Goal: Complete application form: Complete application form

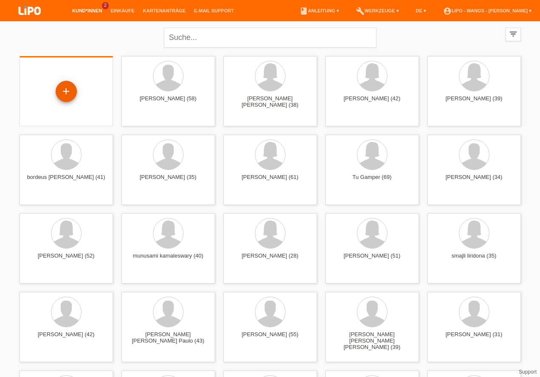
click at [74, 94] on div "+" at bounding box center [66, 91] width 20 height 14
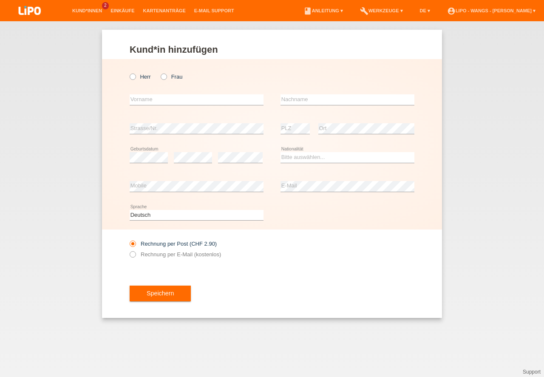
click at [159, 79] on div "Herr Frau" at bounding box center [197, 76] width 134 height 17
click at [167, 78] on label "Frau" at bounding box center [172, 77] width 22 height 6
click at [166, 78] on input "Frau" at bounding box center [164, 77] width 6 height 6
radio input "true"
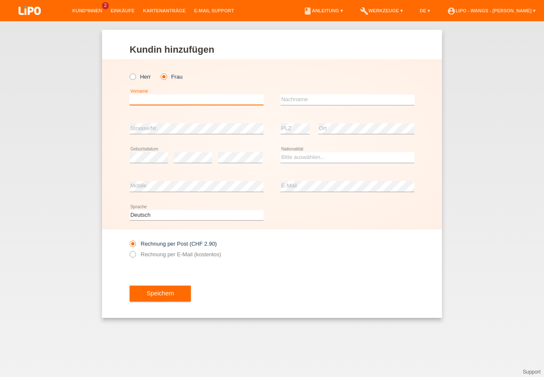
click at [198, 99] on input "text" at bounding box center [197, 99] width 134 height 11
type input "shabanaj"
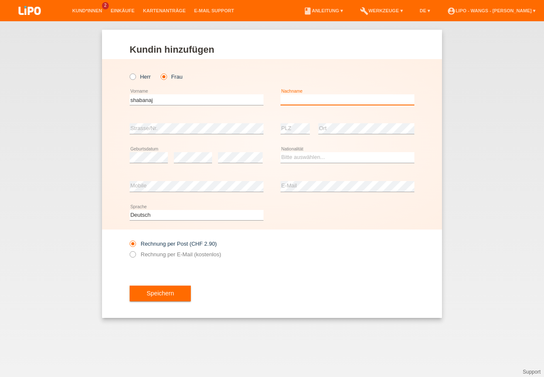
click at [394, 105] on input "text" at bounding box center [348, 99] width 134 height 11
type input "miridona"
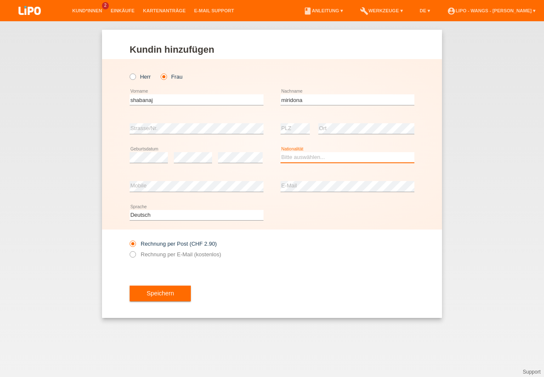
click at [321, 159] on select "Bitte auswählen... Schweiz Deutschland Liechtenstein Österreich ------------ Af…" at bounding box center [348, 157] width 134 height 10
select select "XK"
click at [0, 0] on option "Kosovo" at bounding box center [0, 0] width 0 height 0
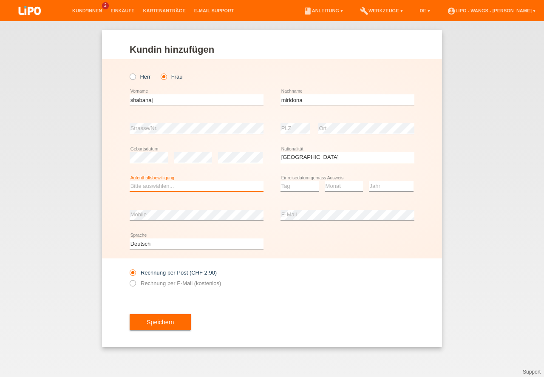
click at [163, 184] on select "Bitte auswählen... C B B - Flüchtlingsstatus Andere" at bounding box center [197, 186] width 134 height 10
select select "C"
click at [0, 0] on option "C" at bounding box center [0, 0] width 0 height 0
click at [295, 188] on select "Tag 01 02 03 04 05 06 07 08 09 10 11" at bounding box center [300, 186] width 38 height 10
select select "30"
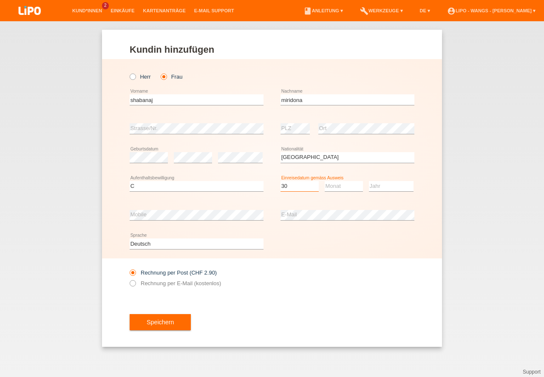
click at [0, 0] on option "30" at bounding box center [0, 0] width 0 height 0
click at [359, 187] on select "Monat 01 02 03 04 05 06 07 08 09 10 11" at bounding box center [344, 186] width 38 height 10
select select "04"
click at [0, 0] on option "04" at bounding box center [0, 0] width 0 height 0
click at [380, 188] on select "Jahr 2025 2024 2023 2022 2021 2020 2019 2018 2017 2016 2015 2014 2013 2012 2011…" at bounding box center [391, 186] width 45 height 10
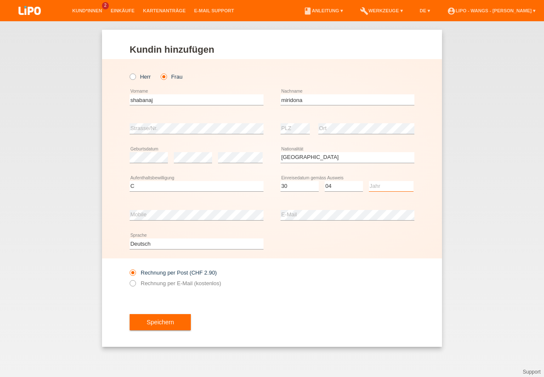
select select "2004"
click at [0, 0] on option "2004" at bounding box center [0, 0] width 0 height 0
click at [183, 205] on div "error Mobile" at bounding box center [197, 215] width 134 height 29
click at [128, 279] on icon at bounding box center [128, 279] width 0 height 0
click at [132, 285] on input "Rechnung per E-Mail (kostenlos)" at bounding box center [133, 285] width 6 height 11
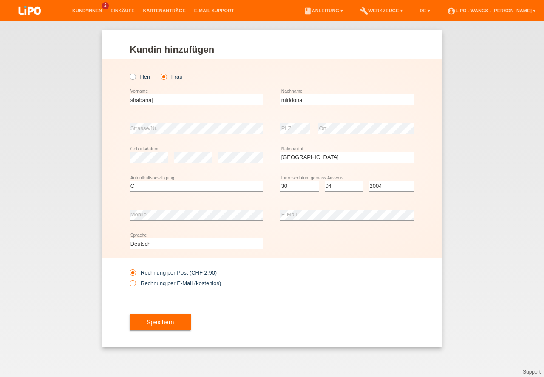
radio input "true"
click at [149, 318] on button "Speichern" at bounding box center [160, 322] width 61 height 16
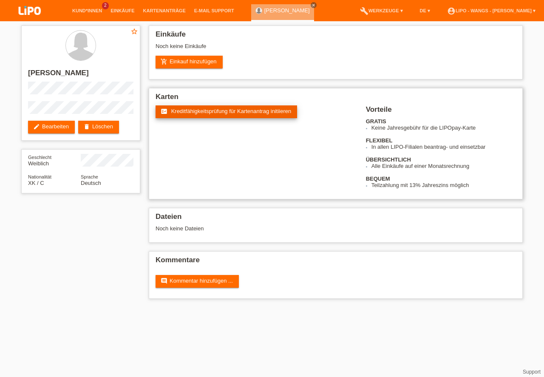
click at [201, 113] on span "Kreditfähigkeitsprüfung für Kartenantrag initiieren" at bounding box center [231, 111] width 120 height 6
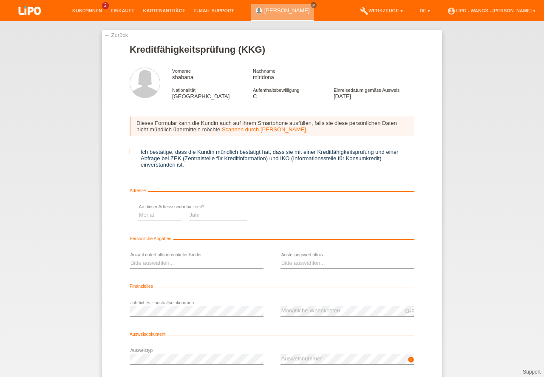
click at [131, 150] on icon at bounding box center [133, 152] width 6 height 6
click at [131, 150] on input "Ich bestätige, dass die Kundin mündlich bestätigt hat, dass sie mit einer Kredi…" at bounding box center [133, 152] width 6 height 6
checkbox input "true"
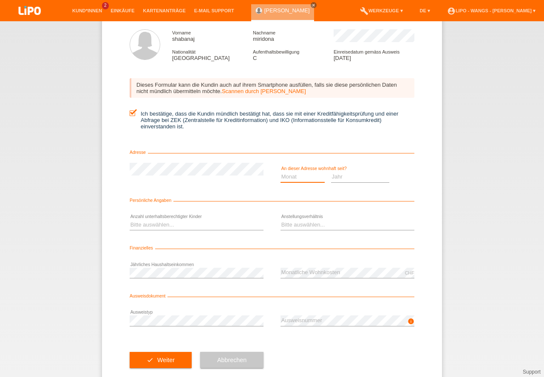
click at [296, 177] on select "Monat 01 02 03 04 05 06 07 08 09 10" at bounding box center [303, 177] width 44 height 10
select select "01"
click at [0, 0] on option "01" at bounding box center [0, 0] width 0 height 0
click at [339, 176] on select "Jahr 2025 2024 2023 2022 2021 2020 2019 2018 2017 2016 2015 2014 2013 2012 2011…" at bounding box center [360, 177] width 59 height 10
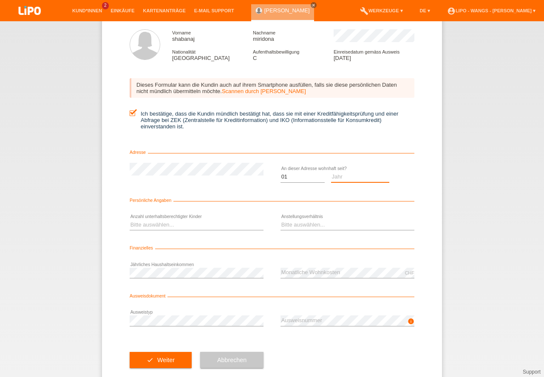
select select "2004"
click at [0, 0] on option "2004" at bounding box center [0, 0] width 0 height 0
click at [176, 224] on select "Bitte auswählen... 0 1 2 3 4 5 6 7 8 9" at bounding box center [197, 225] width 134 height 10
select select "0"
click at [0, 0] on option "0" at bounding box center [0, 0] width 0 height 0
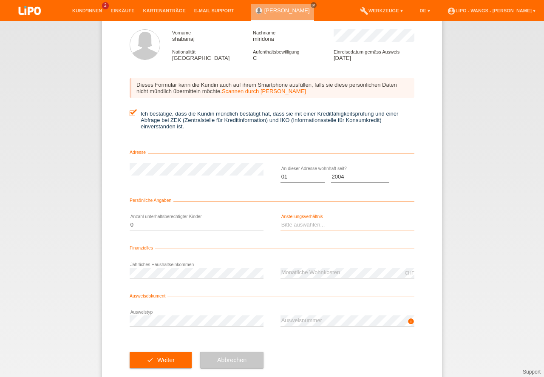
click at [327, 222] on select "Bitte auswählen... Unbefristet Befristet Lehrling/Student Pensioniert Nicht arb…" at bounding box center [348, 225] width 134 height 10
click at [202, 221] on select "Bitte auswählen... 0 1 2 3 4 5 6 7 8 9" at bounding box center [197, 225] width 134 height 10
click at [344, 227] on select "Bitte auswählen... Unbefristet Befristet Lehrling/Student Pensioniert Nicht arb…" at bounding box center [348, 225] width 134 height 10
click at [177, 228] on select "Bitte auswählen... 0 1 2 3 4 5 6 7 8 9" at bounding box center [197, 225] width 134 height 10
click at [180, 224] on select "Bitte auswählen... 0 1 2 3 4 5 6 7 8 9" at bounding box center [197, 225] width 134 height 10
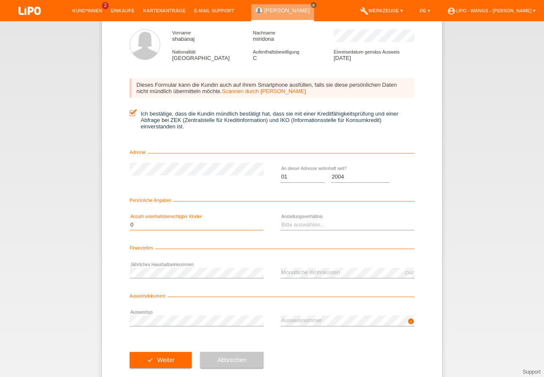
click at [296, 224] on select "Bitte auswählen... Unbefristet Befristet Lehrling/Student Pensioniert Nicht arb…" at bounding box center [348, 225] width 134 height 10
click at [297, 224] on select "Bitte auswählen... Unbefristet Befristet Lehrling/Student Pensioniert Nicht arb…" at bounding box center [348, 225] width 134 height 10
select select "UNLIMITED"
click at [0, 0] on option "Unbefristet" at bounding box center [0, 0] width 0 height 0
click at [213, 264] on div "error Jährliches Haushaltseinkommen" at bounding box center [197, 272] width 134 height 29
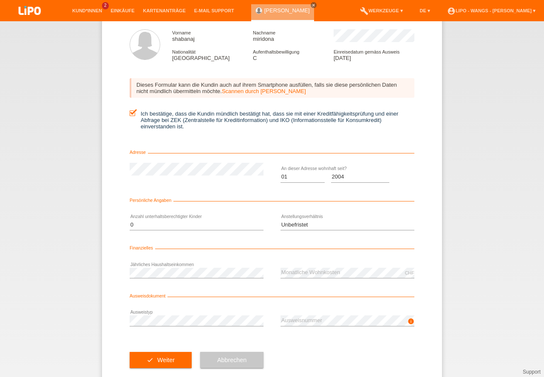
click at [206, 313] on div "error Ausweistyp" at bounding box center [197, 320] width 134 height 29
click at [180, 313] on div "error Ausweistyp" at bounding box center [197, 320] width 134 height 29
click at [221, 279] on div "error Jährliches Haushaltseinkommen" at bounding box center [197, 272] width 134 height 29
click at [409, 321] on icon "info" at bounding box center [411, 321] width 7 height 7
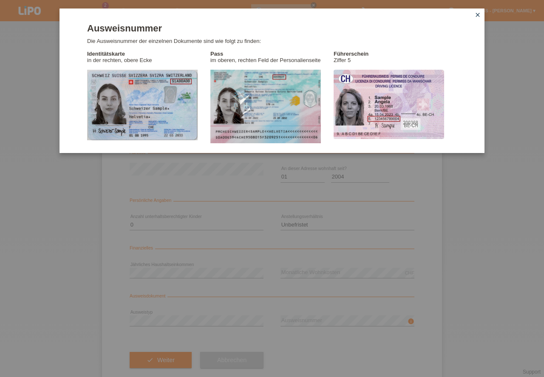
click at [481, 10] on div "Ausweisnummer Die Ausweisnummer der einzelnen Dokumente sind wie folgt zu finde…" at bounding box center [272, 81] width 425 height 145
click at [477, 11] on icon "close" at bounding box center [477, 14] width 7 height 7
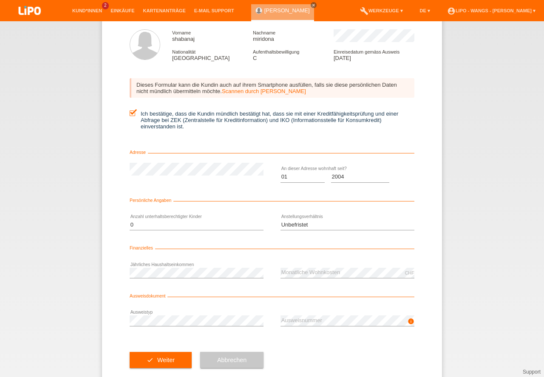
click at [192, 267] on div "error Jährliches Haushaltseinkommen" at bounding box center [197, 272] width 134 height 29
click at [267, 280] on div "error Jährliches Haushaltseinkommen CHF error Monatliche Wohnkosten" at bounding box center [272, 272] width 285 height 29
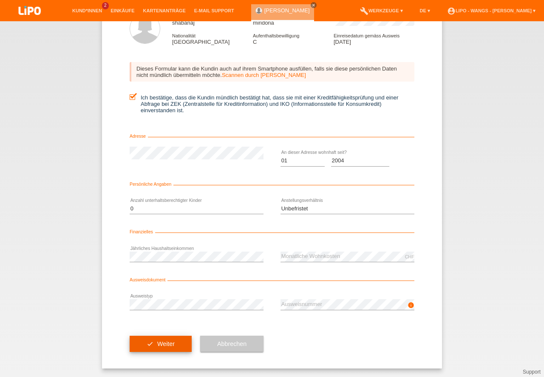
click at [163, 343] on button "check Weiter" at bounding box center [161, 344] width 62 height 16
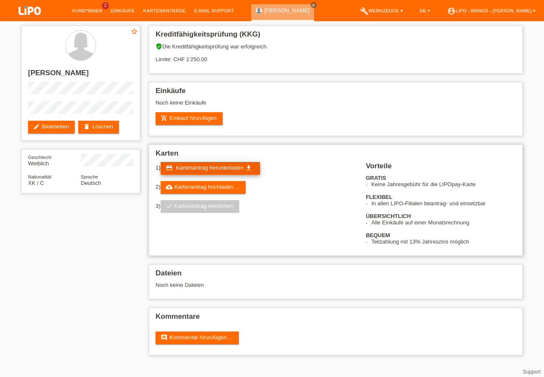
click at [199, 167] on span "Kartenantrag herunterladen" at bounding box center [210, 168] width 68 height 6
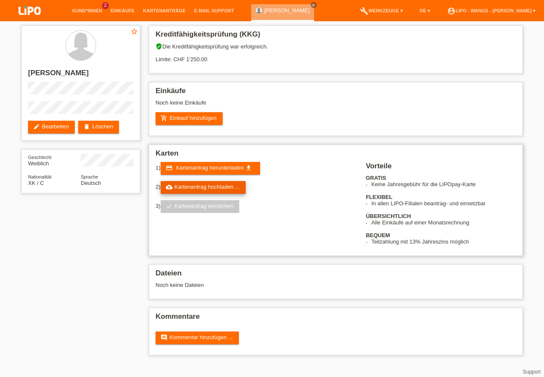
click at [213, 188] on link "cloud_upload Kartenantrag hochladen ..." at bounding box center [203, 187] width 85 height 13
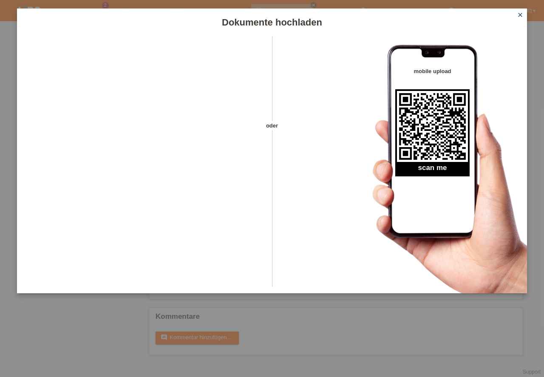
click at [520, 14] on icon "close" at bounding box center [520, 14] width 7 height 7
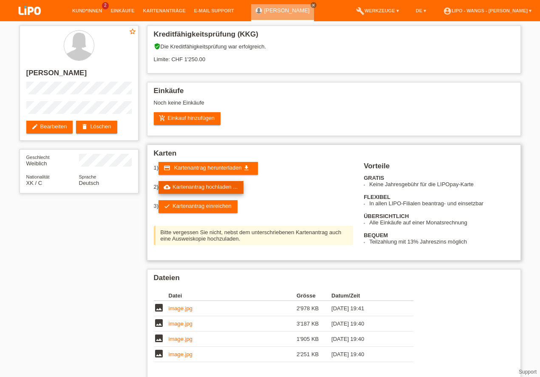
click at [213, 191] on link "cloud_upload Kartenantrag hochladen ..." at bounding box center [201, 187] width 85 height 13
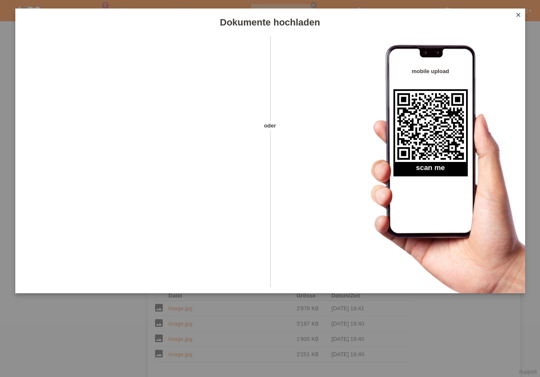
click at [517, 14] on icon "close" at bounding box center [518, 14] width 7 height 7
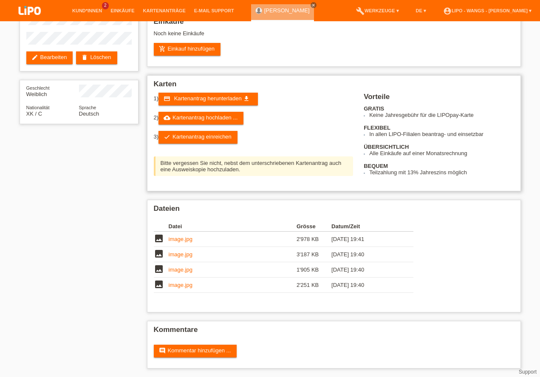
scroll to position [45, 0]
click at [200, 125] on link "cloud_upload Kartenantrag hochladen ..." at bounding box center [201, 118] width 85 height 13
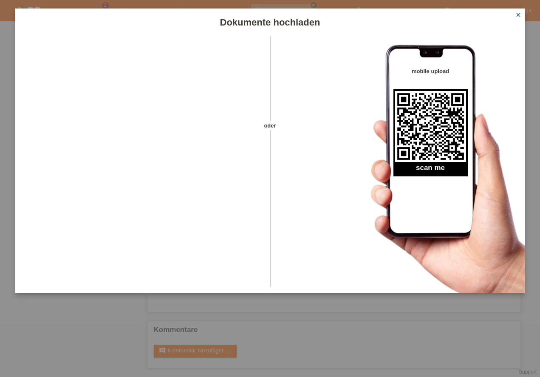
click at [518, 14] on icon "close" at bounding box center [518, 14] width 7 height 7
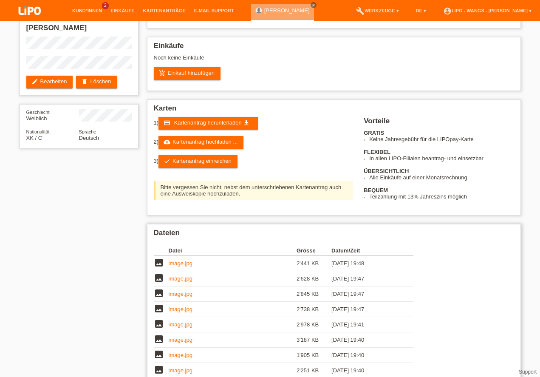
scroll to position [131, 0]
click at [207, 256] on td "image.jpg" at bounding box center [233, 263] width 128 height 15
click at [182, 260] on link "image.jpg" at bounding box center [181, 263] width 24 height 6
click at [194, 80] on link "add_shopping_cart Einkauf hinzufügen" at bounding box center [187, 73] width 67 height 13
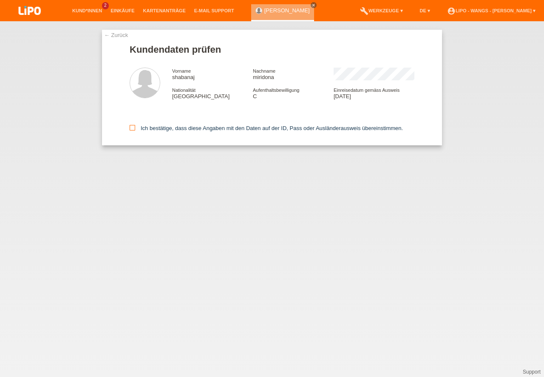
click at [131, 131] on icon at bounding box center [133, 128] width 6 height 6
click at [131, 131] on input "Ich bestätige, dass diese Angaben mit den Daten auf der ID, Pass oder Ausländer…" at bounding box center [133, 128] width 6 height 6
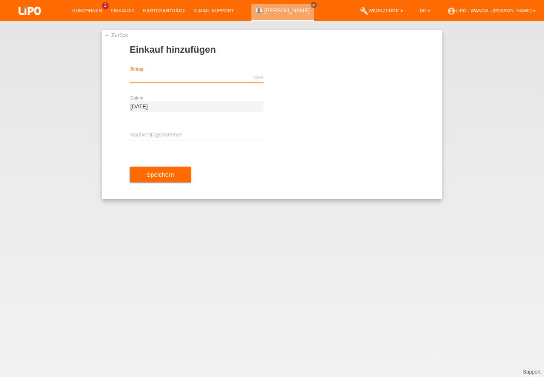
click at [158, 74] on input "text" at bounding box center [197, 77] width 134 height 11
type input "1164.90"
click at [156, 134] on input "text" at bounding box center [197, 135] width 134 height 11
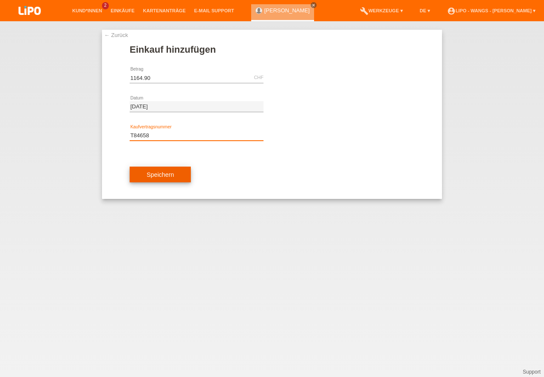
type input "T84658"
click at [181, 171] on button "Speichern" at bounding box center [160, 175] width 61 height 16
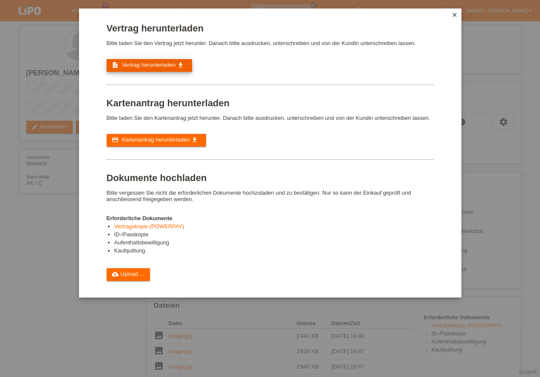
click at [151, 68] on span "Vertrag herunterladen" at bounding box center [149, 65] width 54 height 6
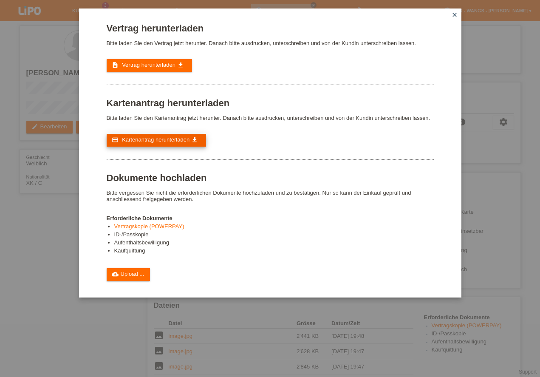
click at [154, 136] on link "credit_card Kartenantrag herunterladen get_app" at bounding box center [156, 140] width 99 height 13
click at [136, 273] on link "cloud_upload Upload ..." at bounding box center [129, 274] width 44 height 13
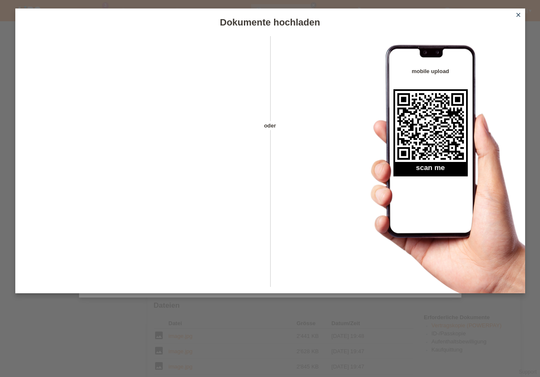
click at [523, 14] on link "close" at bounding box center [518, 16] width 11 height 10
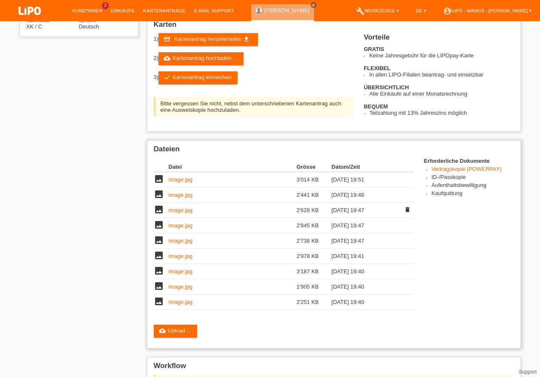
scroll to position [278, 0]
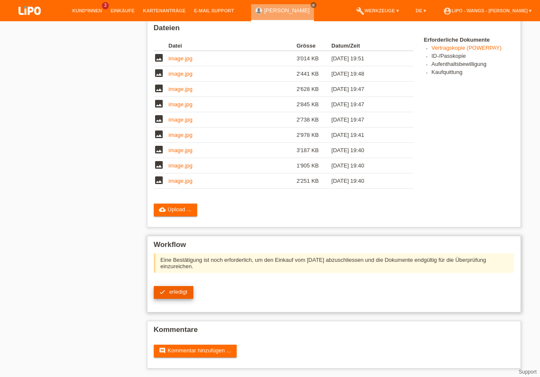
click at [168, 292] on link "check erledigt" at bounding box center [174, 292] width 40 height 13
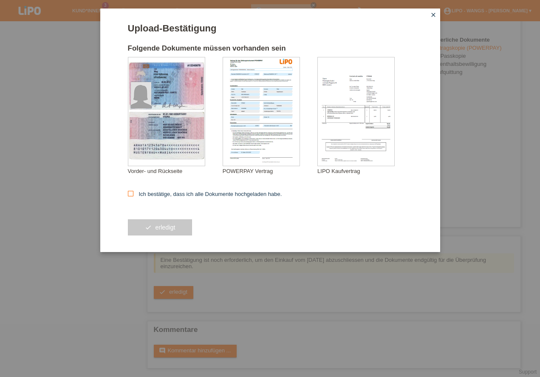
click at [131, 192] on icon at bounding box center [131, 194] width 6 height 6
click at [131, 192] on input "Ich bestätige, dass ich alle Dokumente hochgeladen habe." at bounding box center [131, 194] width 6 height 6
checkbox input "true"
click at [179, 231] on button "check erledigt" at bounding box center [160, 227] width 65 height 16
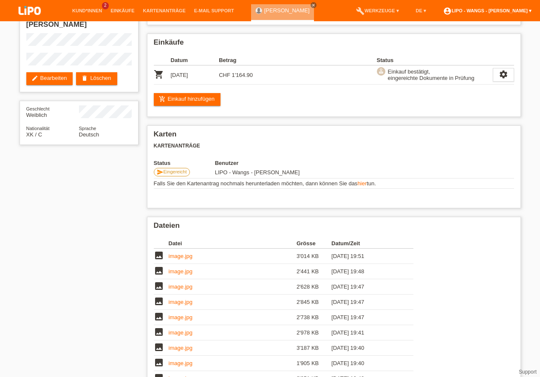
click at [531, 13] on link "account_circle LIPO - Wangs - Qendrim Rama ▾" at bounding box center [487, 10] width 97 height 5
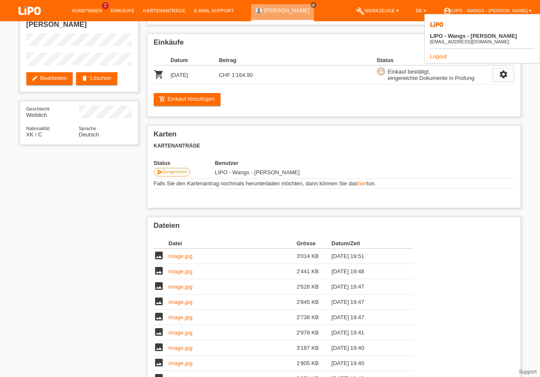
click at [438, 53] on link "Logout" at bounding box center [438, 56] width 17 height 6
